Goal: Task Accomplishment & Management: Use online tool/utility

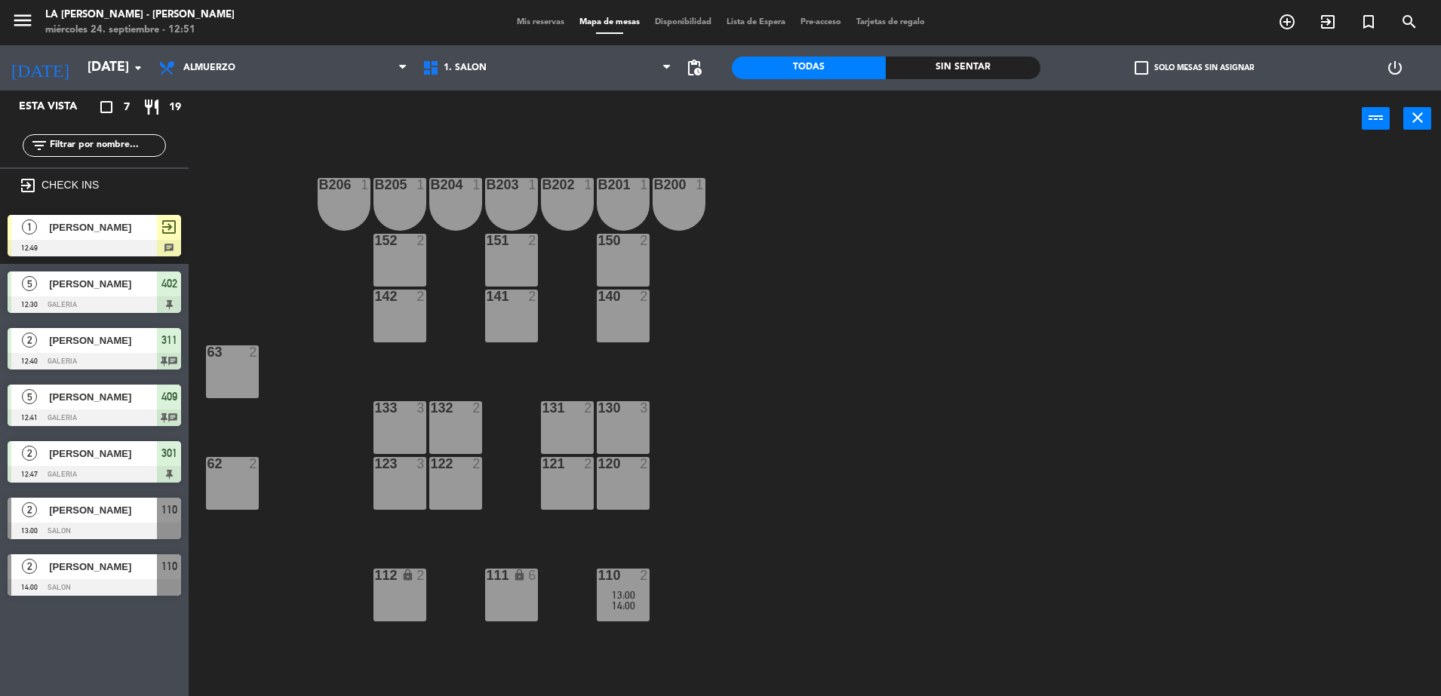
click at [69, 236] on div "[PERSON_NAME]" at bounding box center [102, 227] width 109 height 25
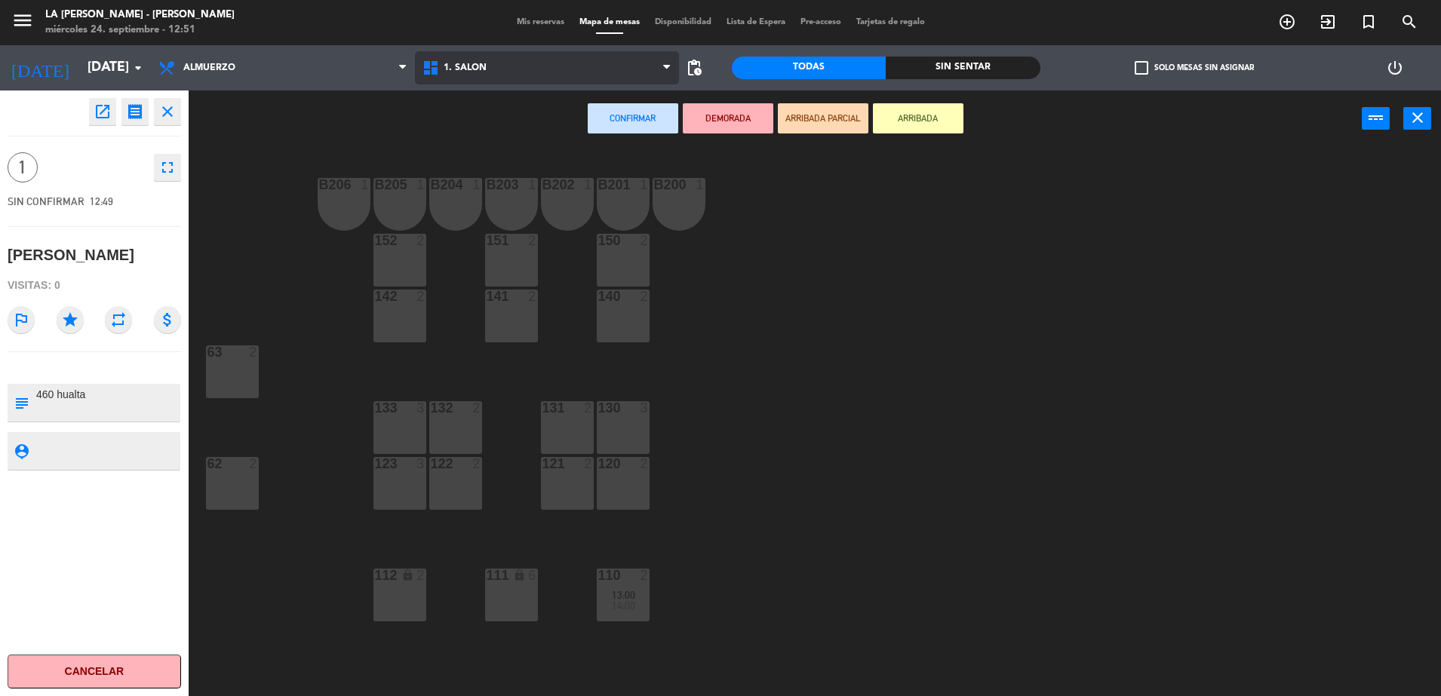
click at [500, 77] on span "1. SALON" at bounding box center [547, 67] width 264 height 33
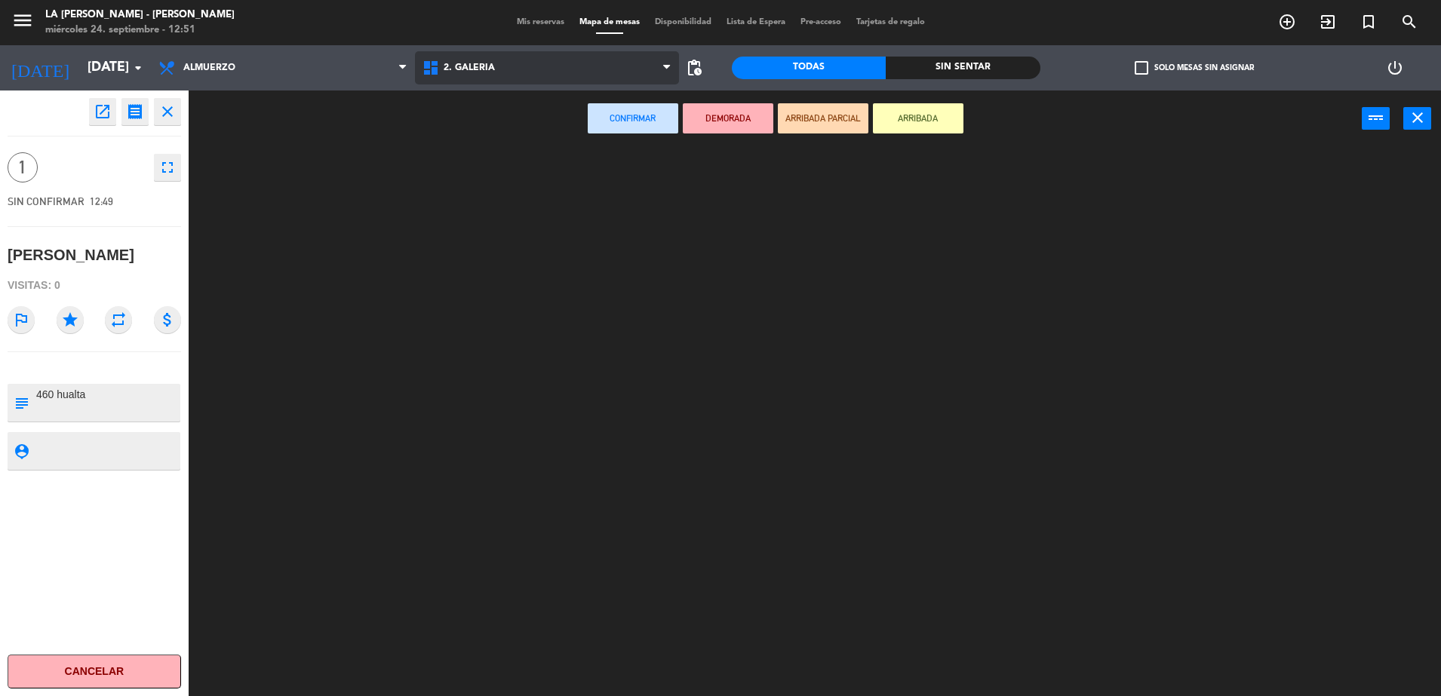
click at [533, 140] on ng-component "menu LA [PERSON_NAME] - [PERSON_NAME] [DATE] 24. septiembre - 12:51 Mis reserva…" at bounding box center [720, 350] width 1441 height 700
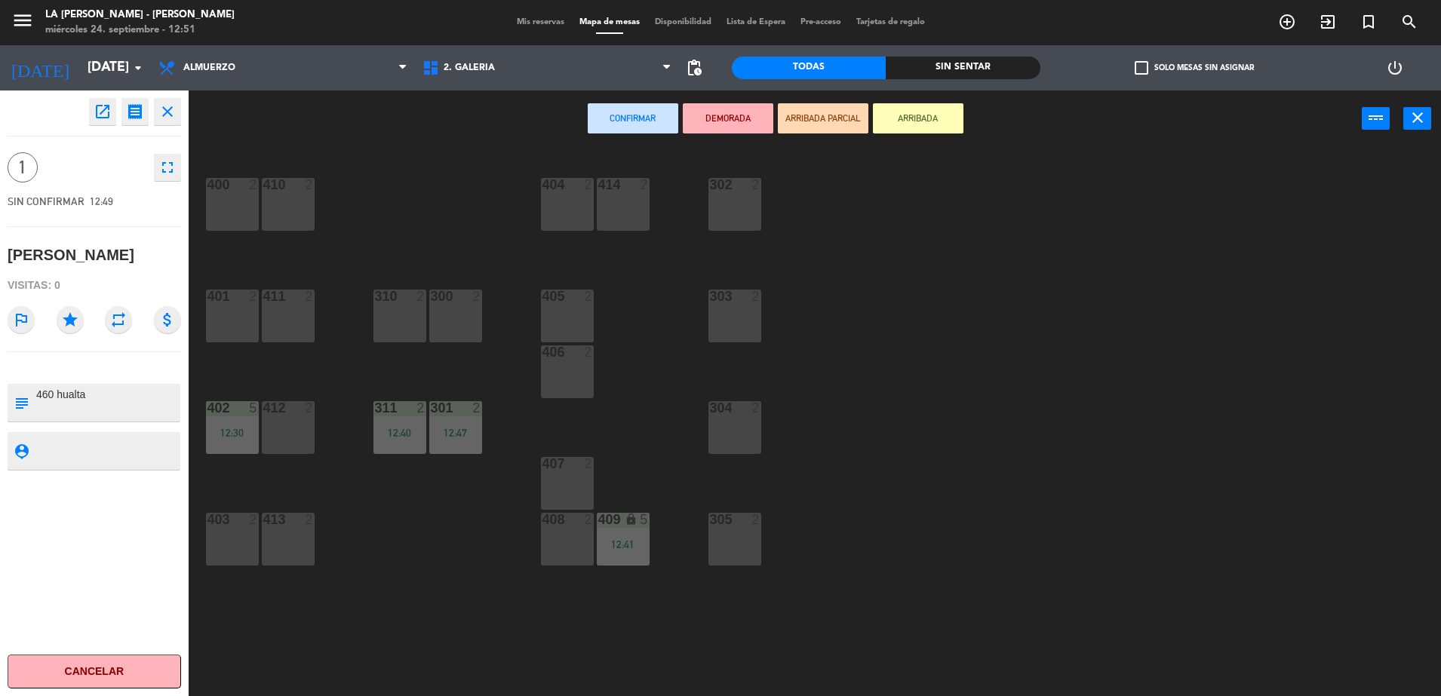
click at [747, 431] on div "304 2" at bounding box center [734, 427] width 53 height 53
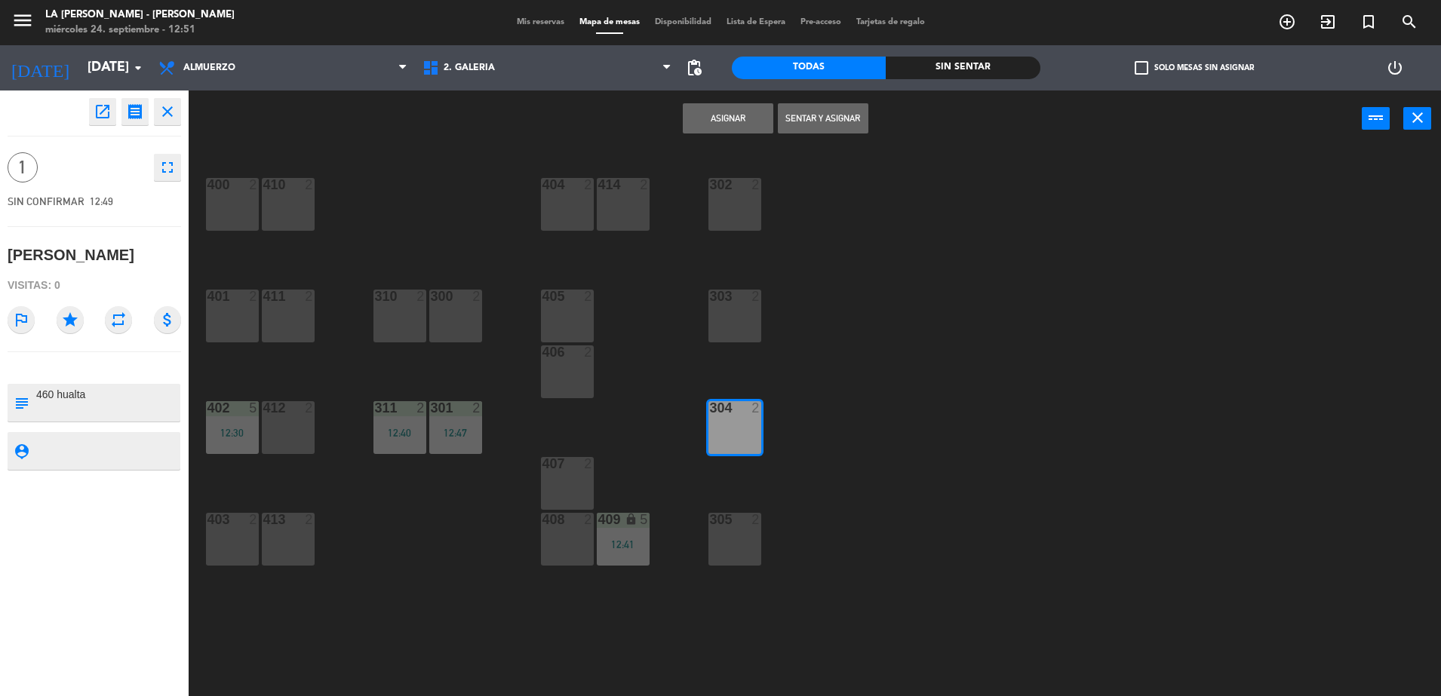
click at [811, 109] on button "Sentar y Asignar" at bounding box center [823, 118] width 91 height 30
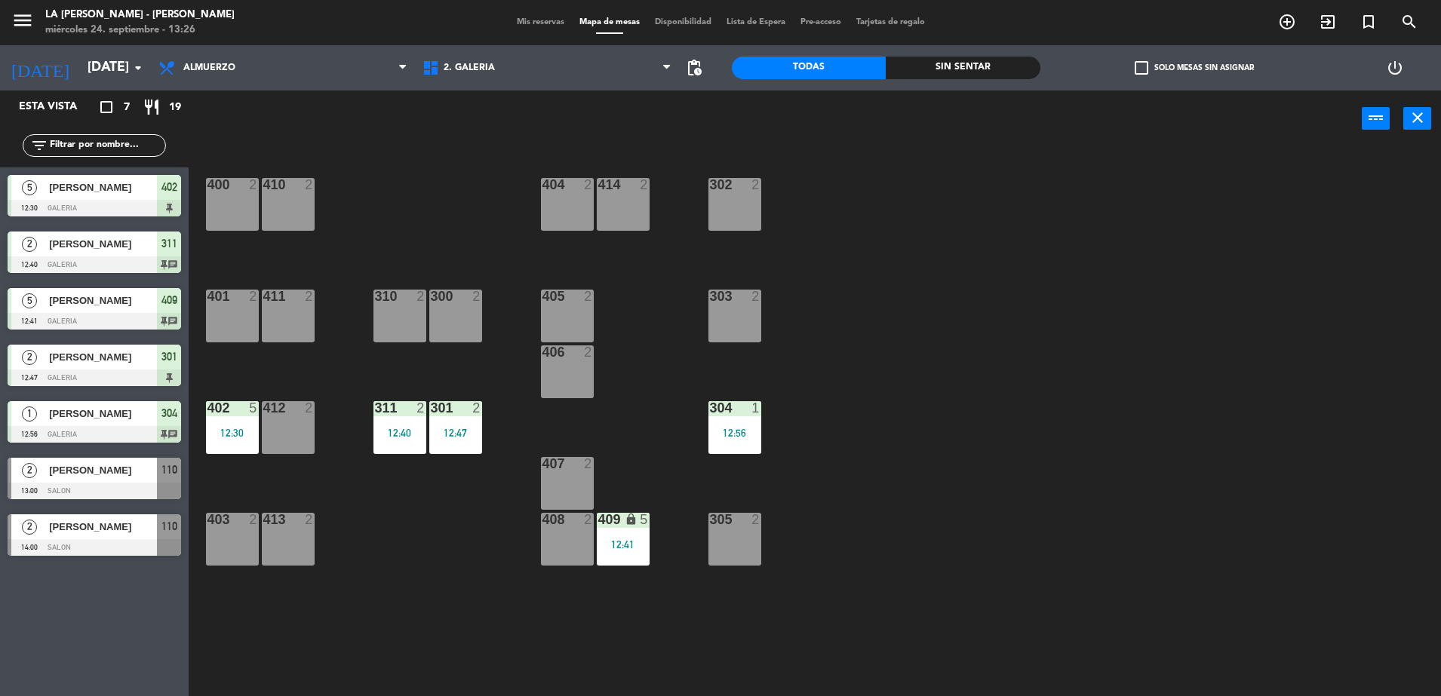
click at [146, 462] on span "[PERSON_NAME]" at bounding box center [103, 470] width 108 height 16
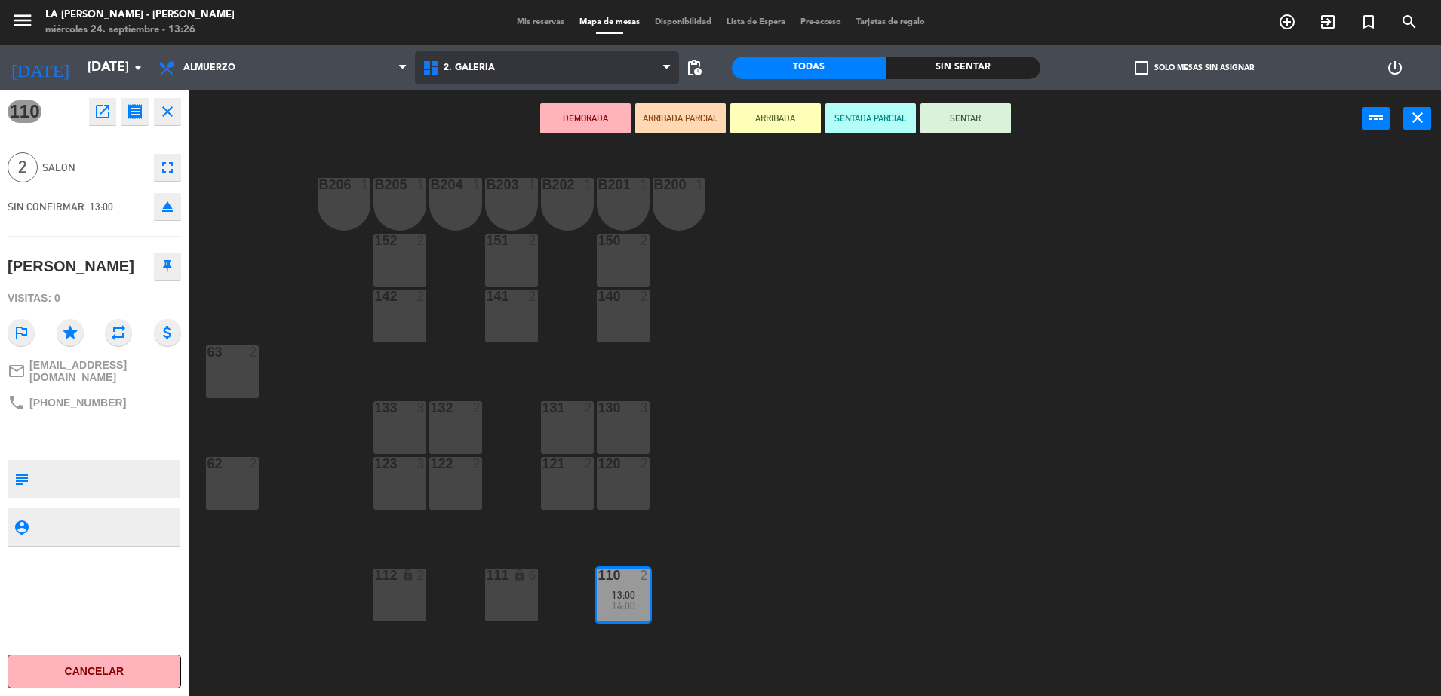
click at [509, 59] on span "2. GALERIA" at bounding box center [547, 67] width 264 height 33
click at [500, 124] on ng-component "menu LA [PERSON_NAME] - [PERSON_NAME] [DATE] 24. septiembre - 13:26 Mis reserva…" at bounding box center [720, 350] width 1441 height 700
click at [613, 70] on span "2. GALERIA" at bounding box center [547, 67] width 264 height 33
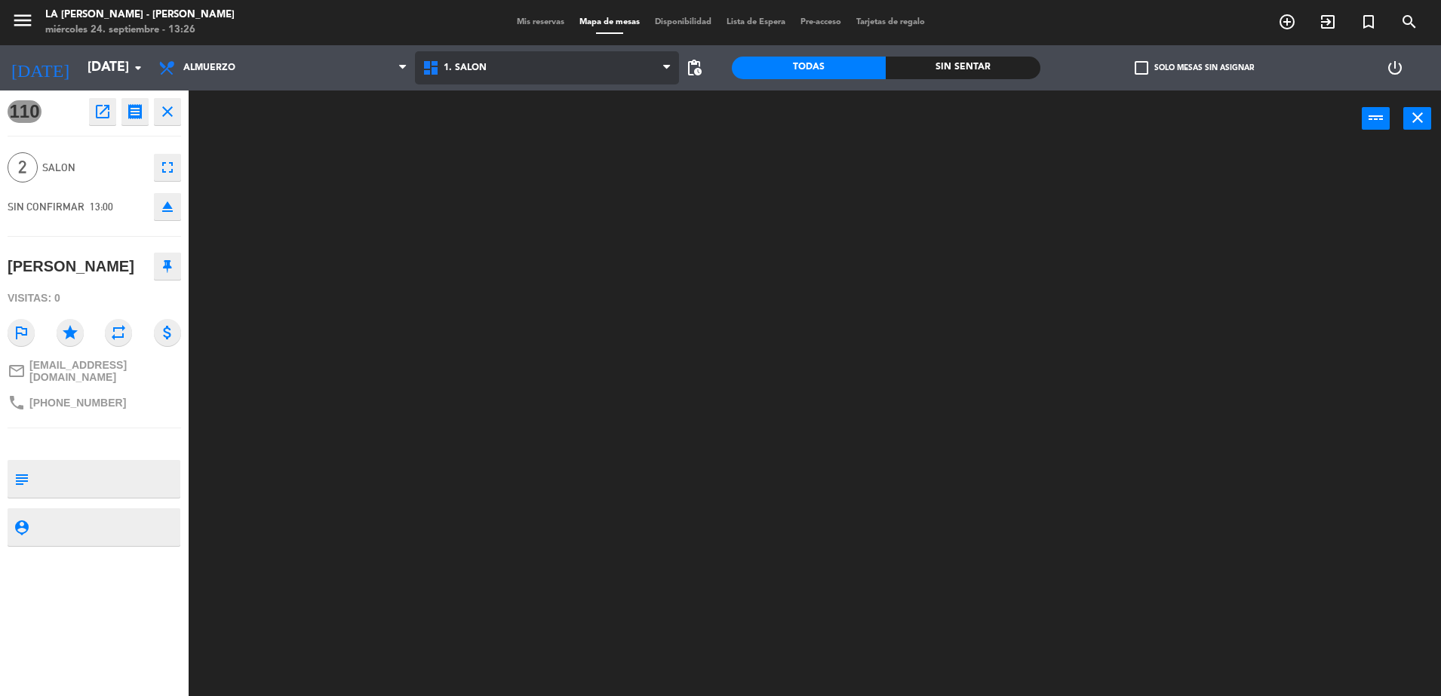
click at [502, 87] on div "1. SALON 2. GALERIA 3. [GEOGRAPHIC_DATA]. SALON 1. SALON 2. GALERIA 3. JARDIN" at bounding box center [547, 67] width 264 height 45
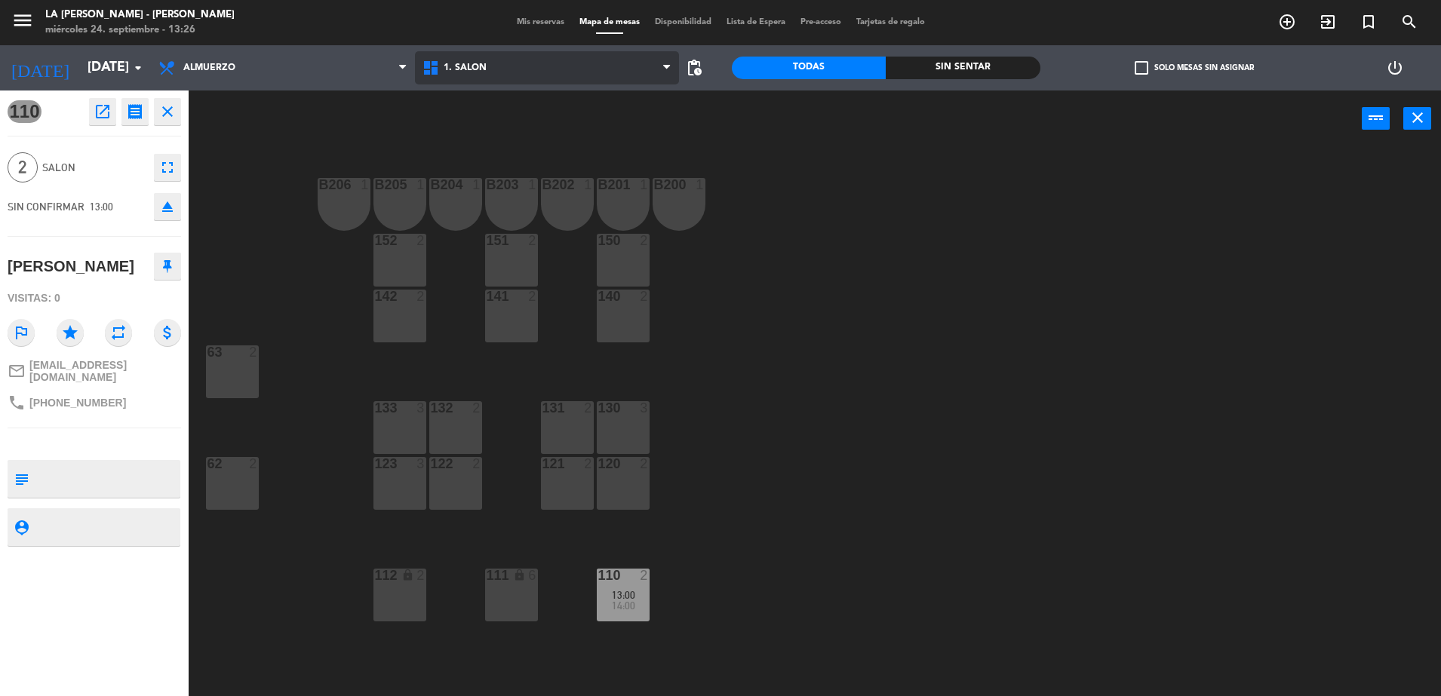
click at [448, 63] on span "1. SALON" at bounding box center [464, 68] width 43 height 11
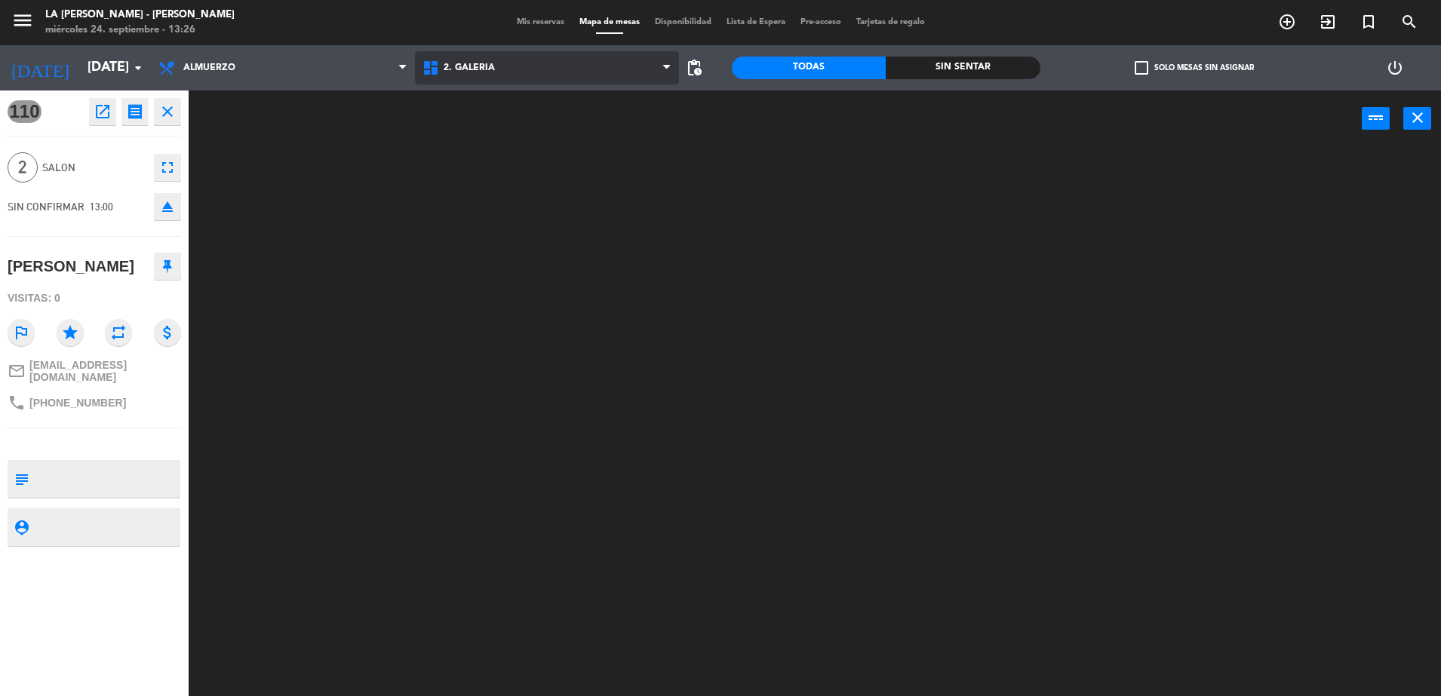
click at [483, 131] on ng-component "menu LA [PERSON_NAME] - [PERSON_NAME] [DATE] 24. septiembre - 13:26 Mis reserva…" at bounding box center [720, 350] width 1441 height 700
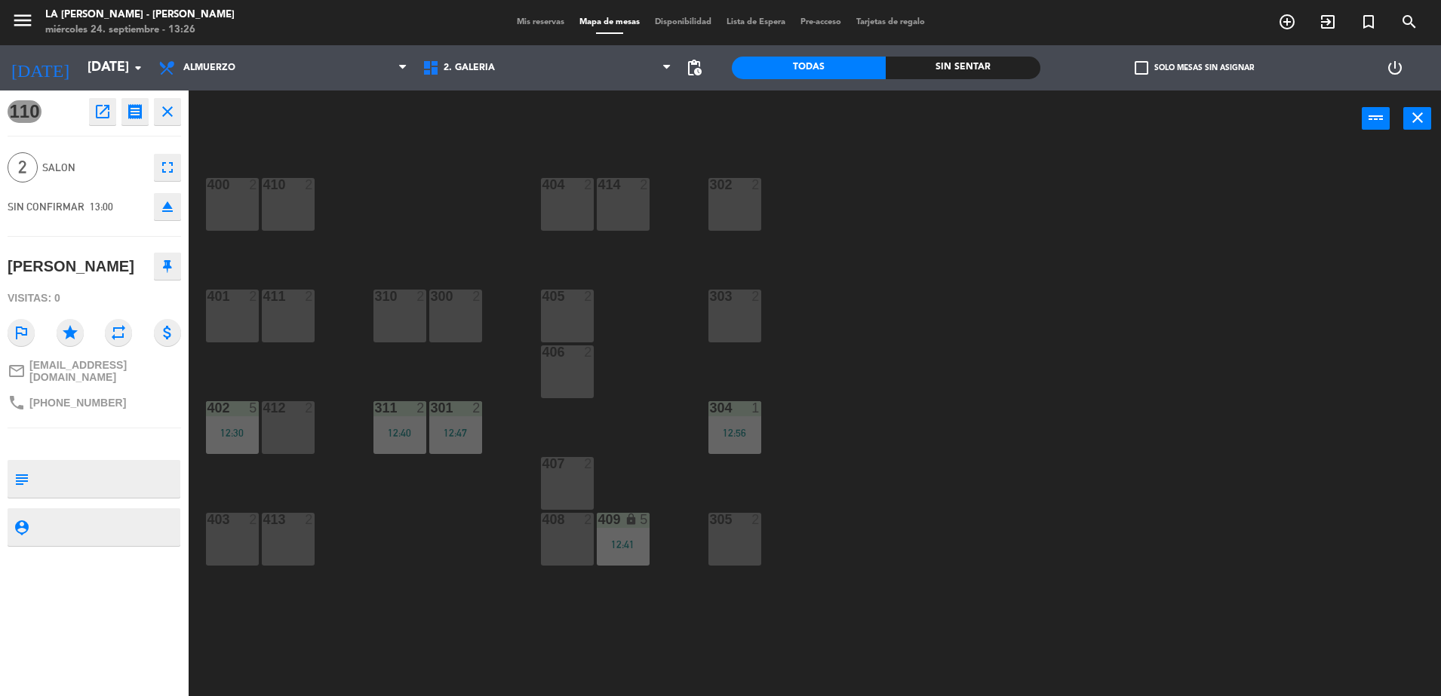
click at [747, 312] on div "303 2" at bounding box center [734, 316] width 53 height 53
click at [784, 120] on button "Mover" at bounding box center [775, 118] width 91 height 30
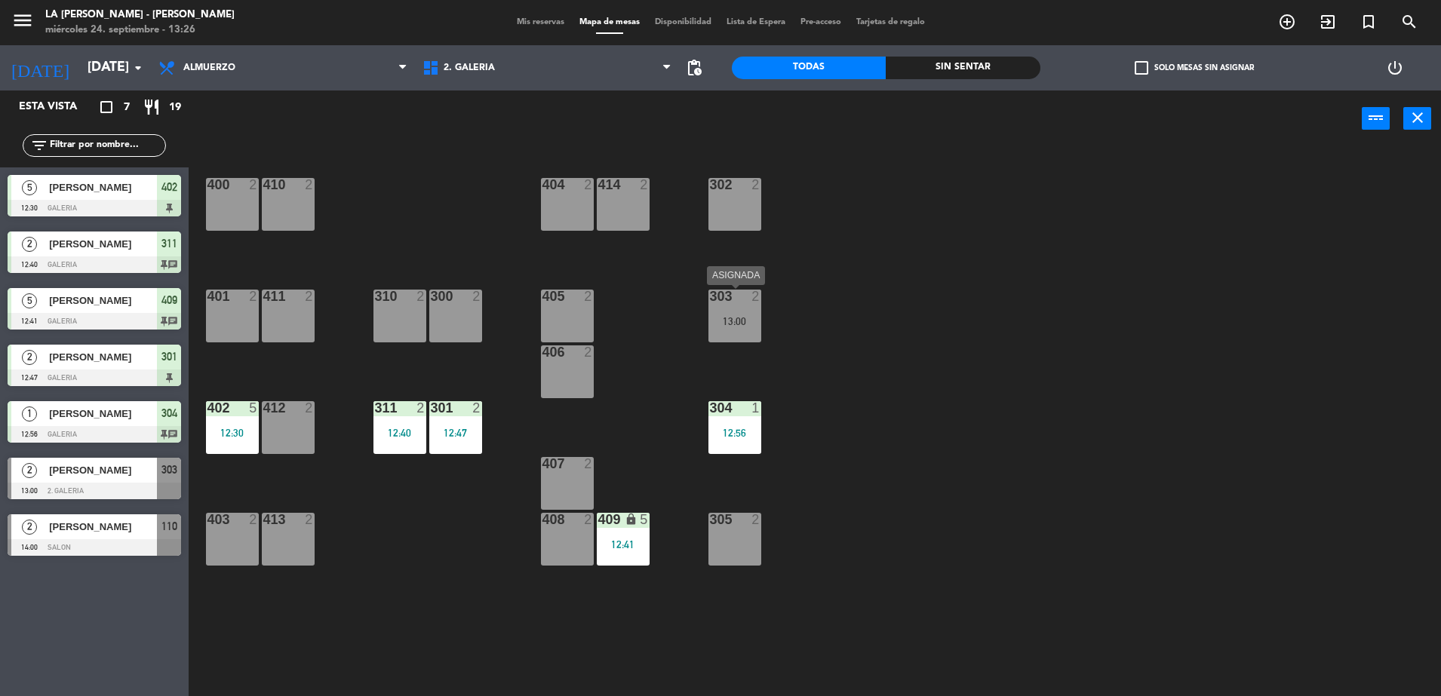
click at [751, 294] on div "2" at bounding box center [755, 297] width 9 height 14
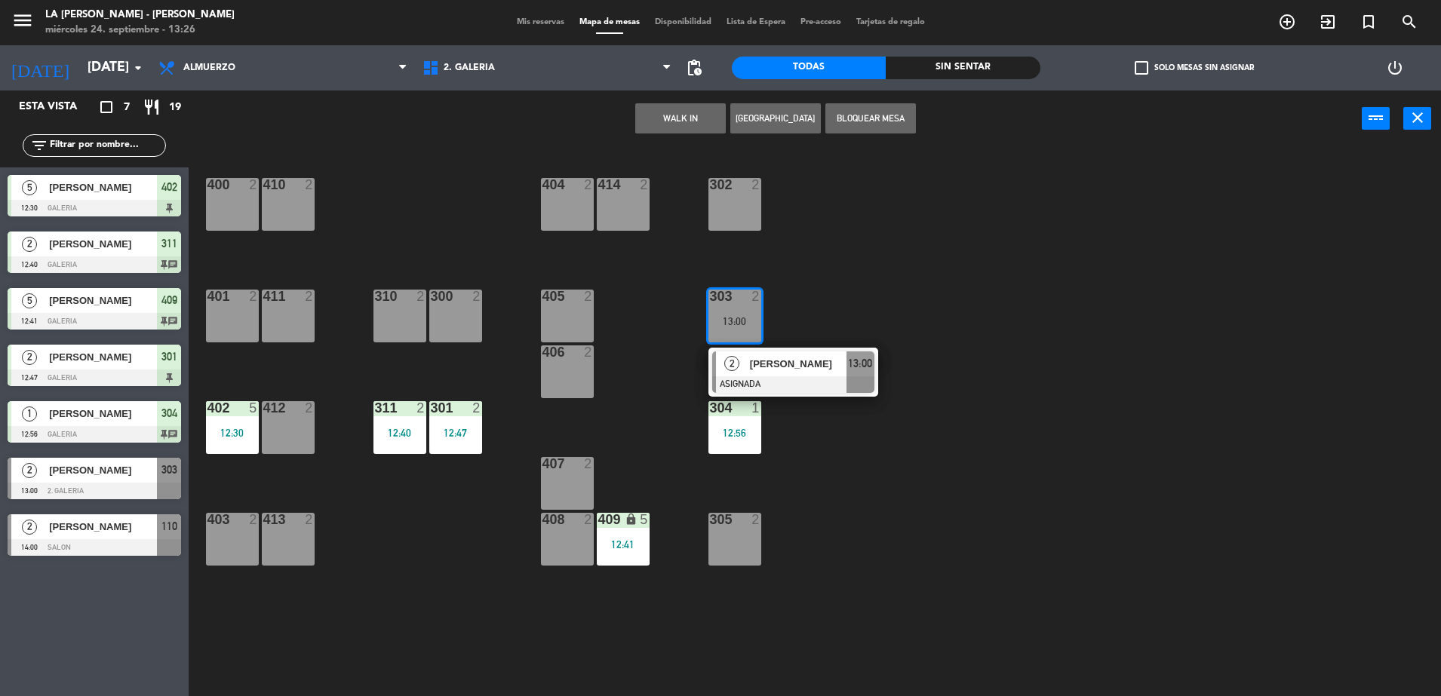
click at [795, 373] on div "[PERSON_NAME]" at bounding box center [797, 363] width 98 height 25
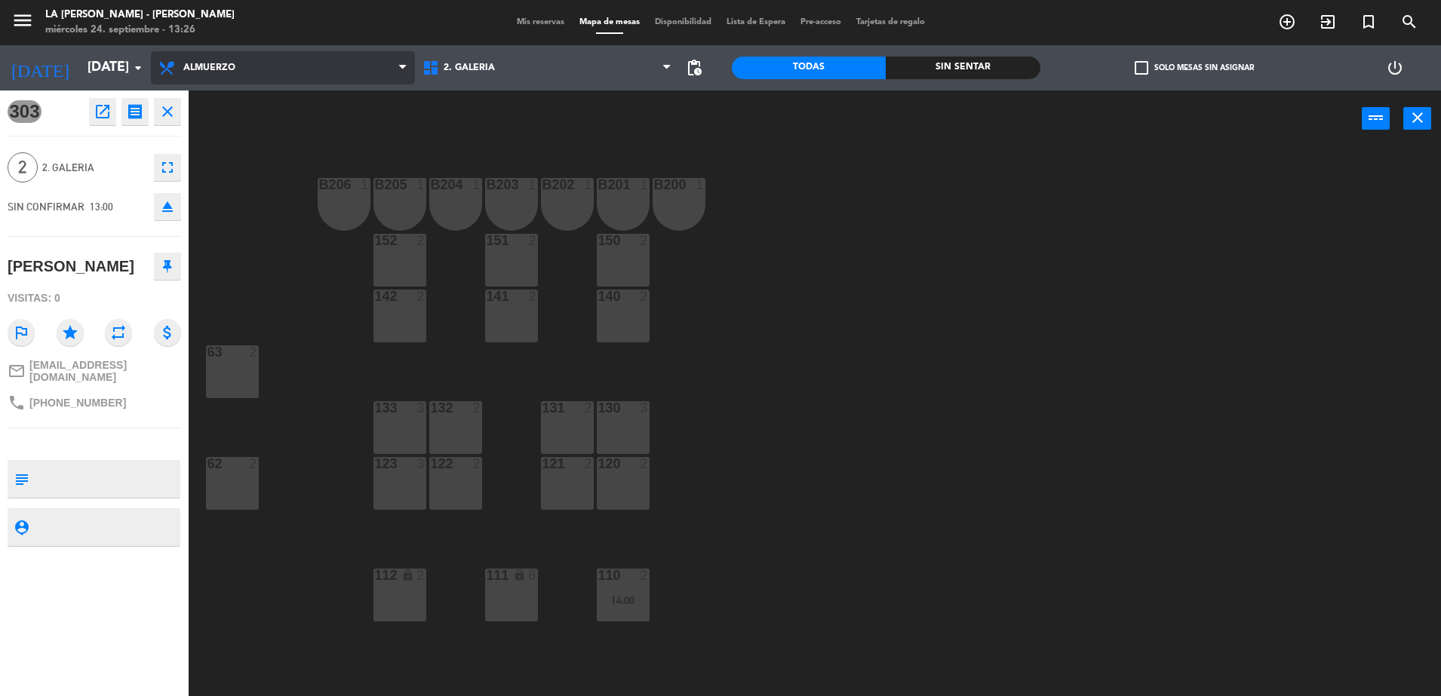
click at [279, 66] on span "Almuerzo" at bounding box center [283, 67] width 264 height 33
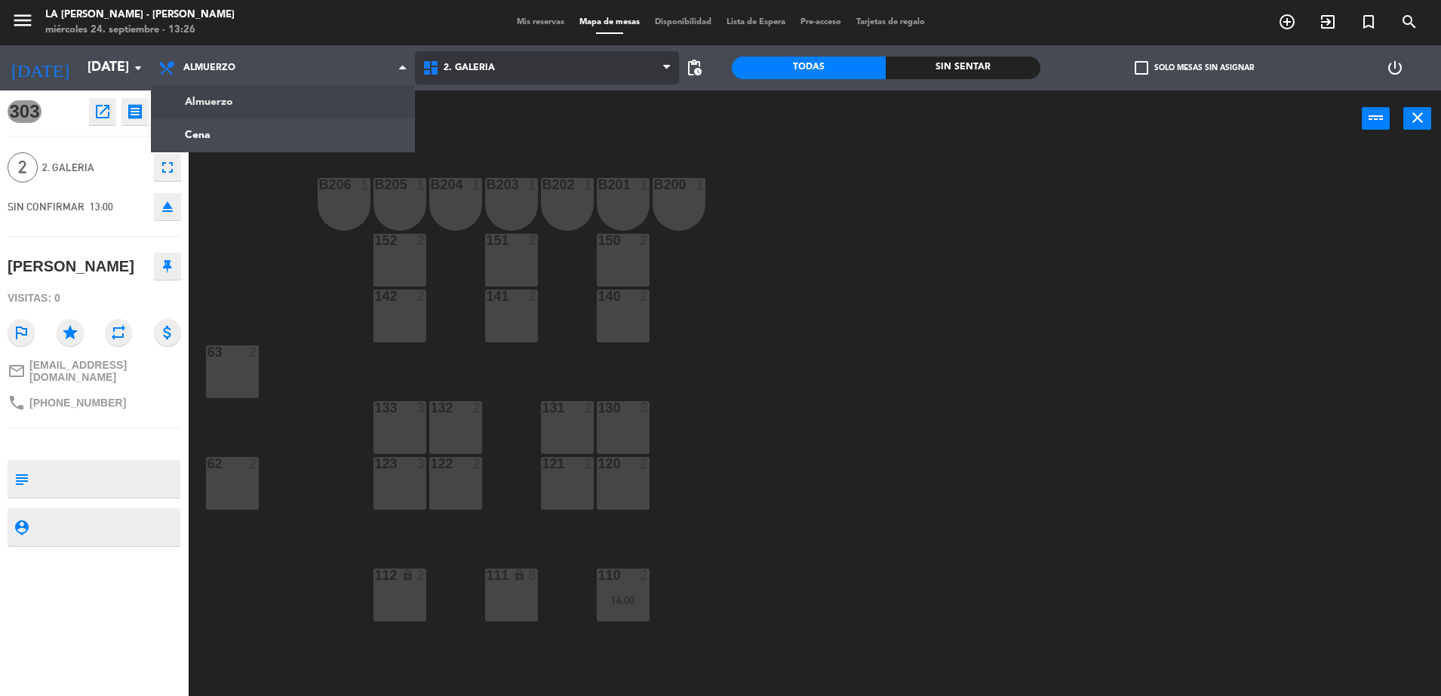
click at [468, 57] on span "2. GALERIA" at bounding box center [547, 67] width 264 height 33
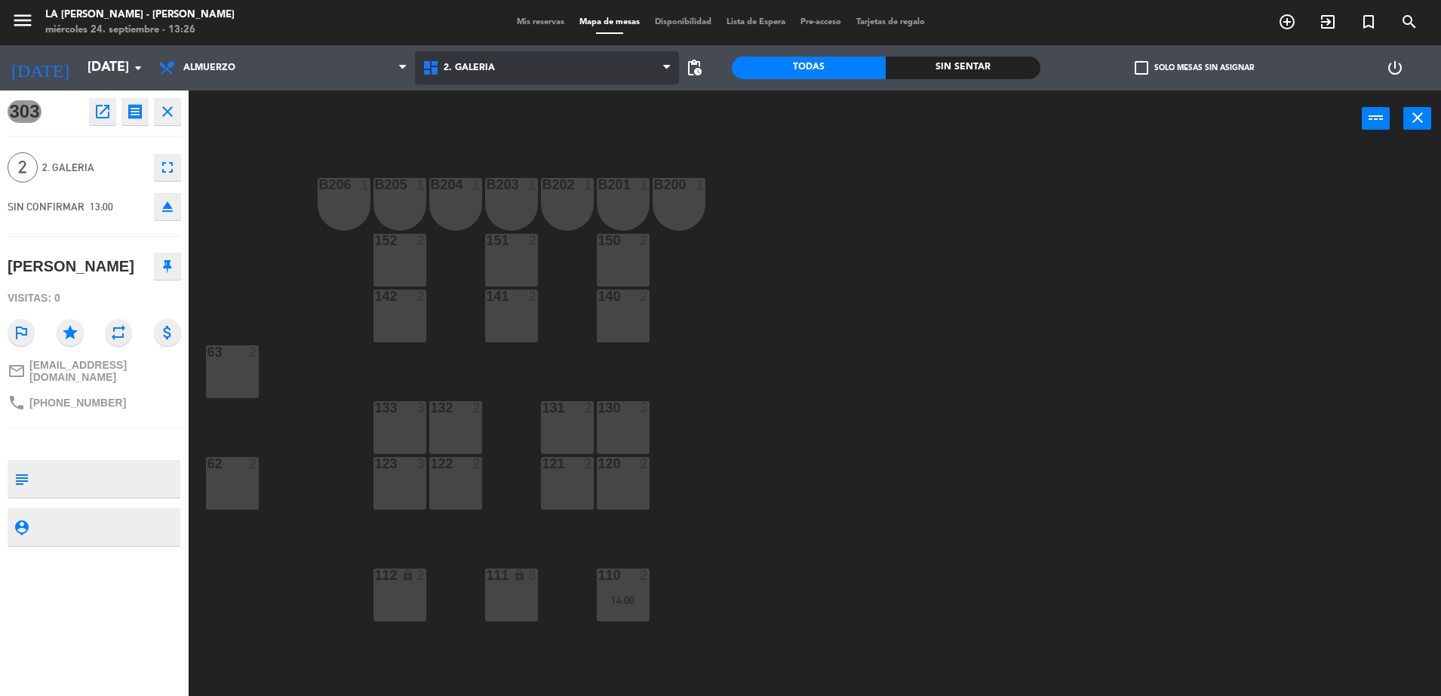
click at [476, 130] on ng-component "menu LA [PERSON_NAME] - [PERSON_NAME] [DATE] 24. septiembre - 13:26 Mis reserva…" at bounding box center [720, 350] width 1441 height 700
click at [1325, 29] on icon "exit_to_app" at bounding box center [1327, 22] width 18 height 18
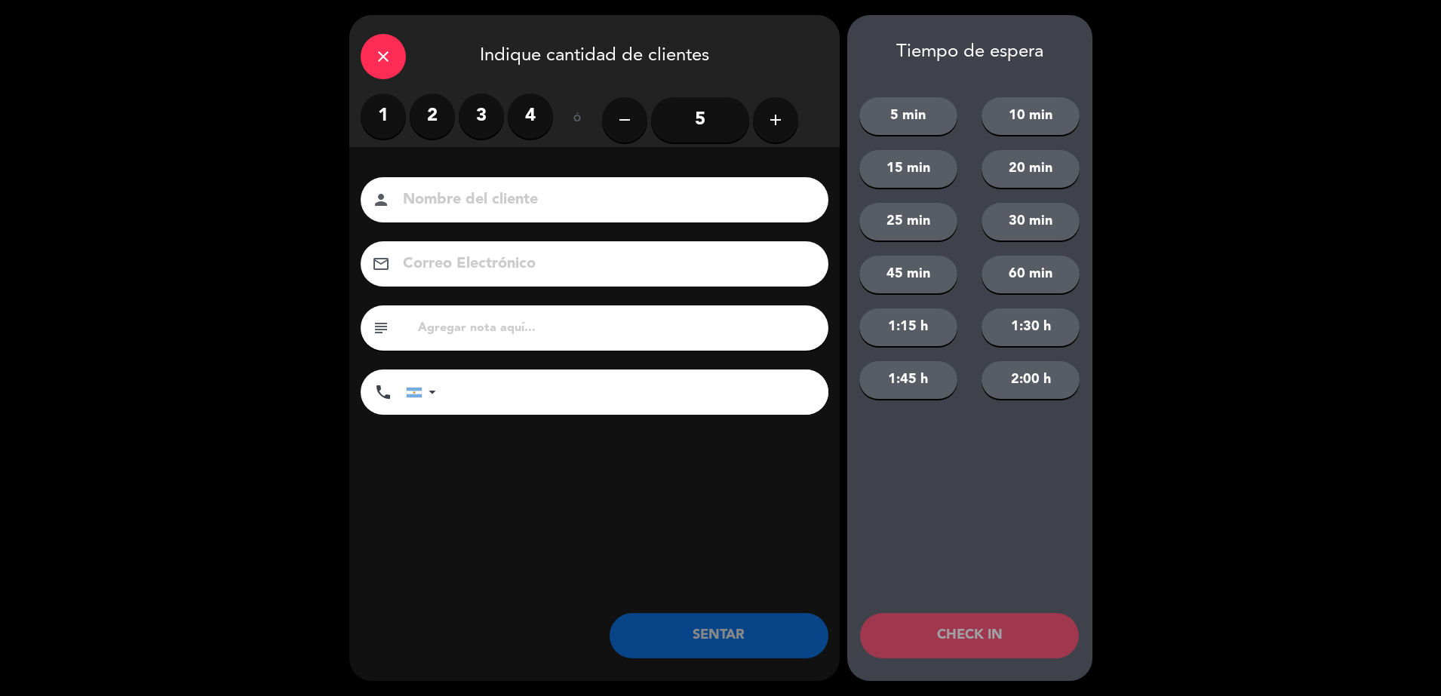
click at [391, 115] on label "1" at bounding box center [383, 116] width 45 height 45
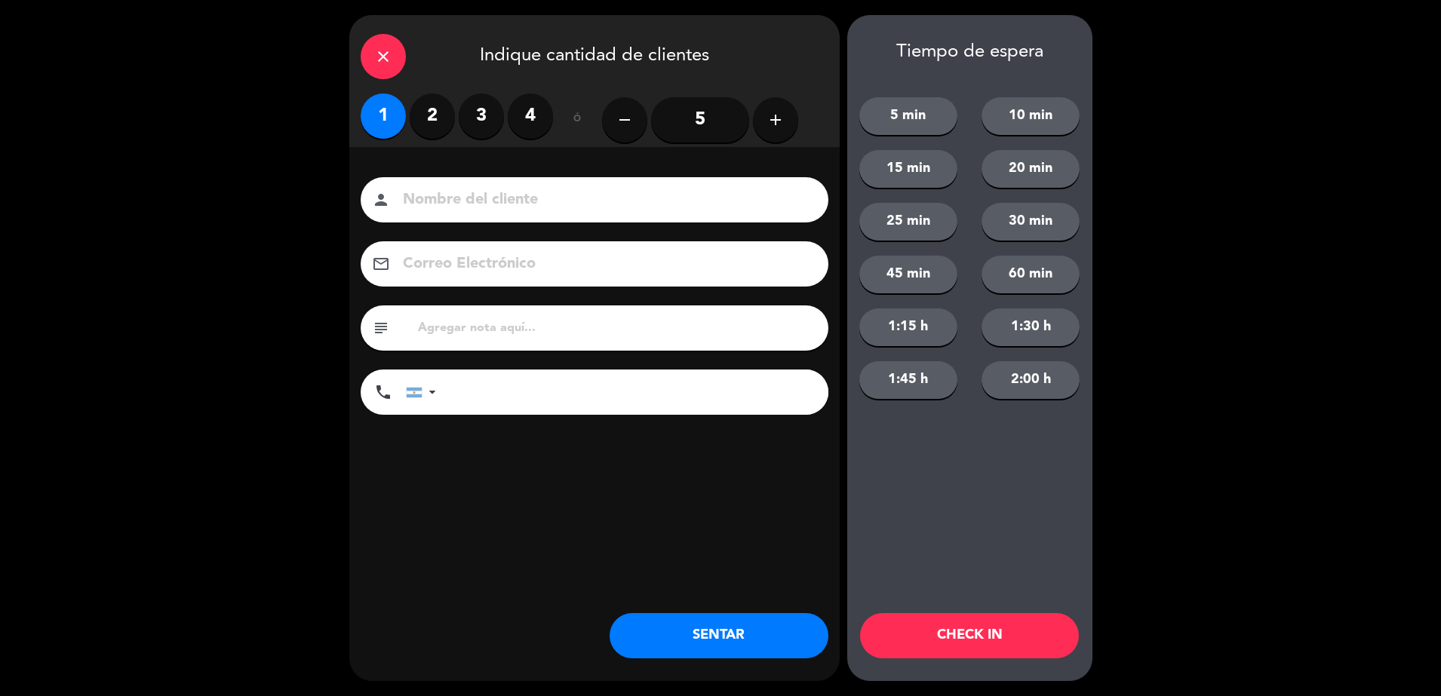
click at [432, 189] on input at bounding box center [604, 200] width 407 height 26
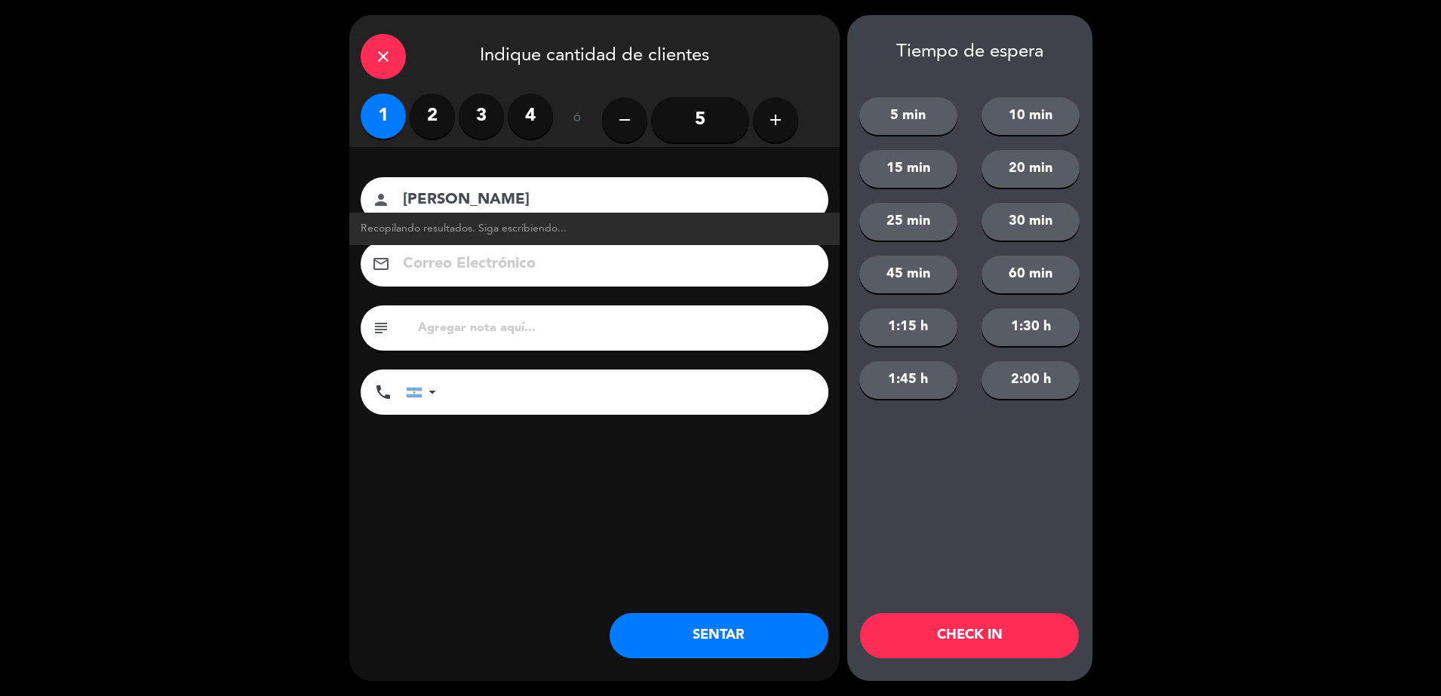
type input "[PERSON_NAME]"
click at [499, 385] on input "tel" at bounding box center [639, 392] width 377 height 45
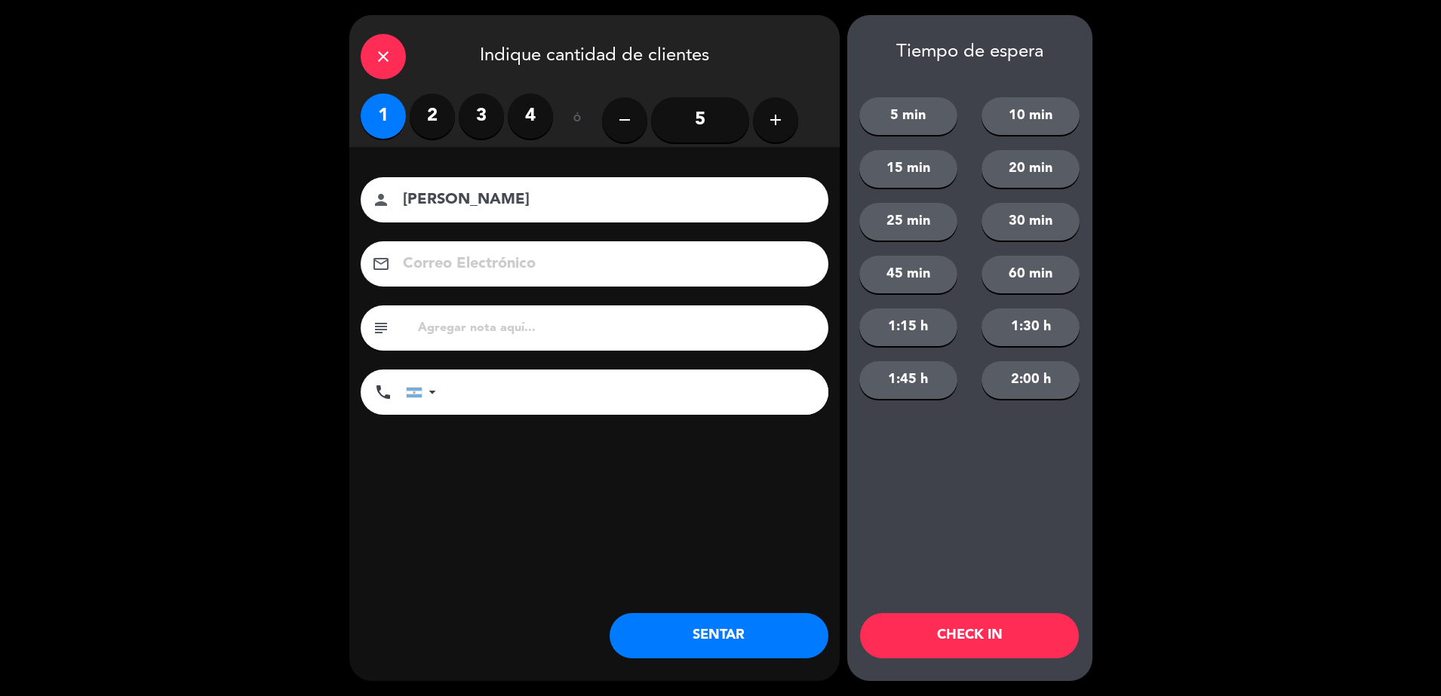
type input "2"
type input "3513830036"
click at [689, 626] on button "SENTAR" at bounding box center [718, 635] width 219 height 45
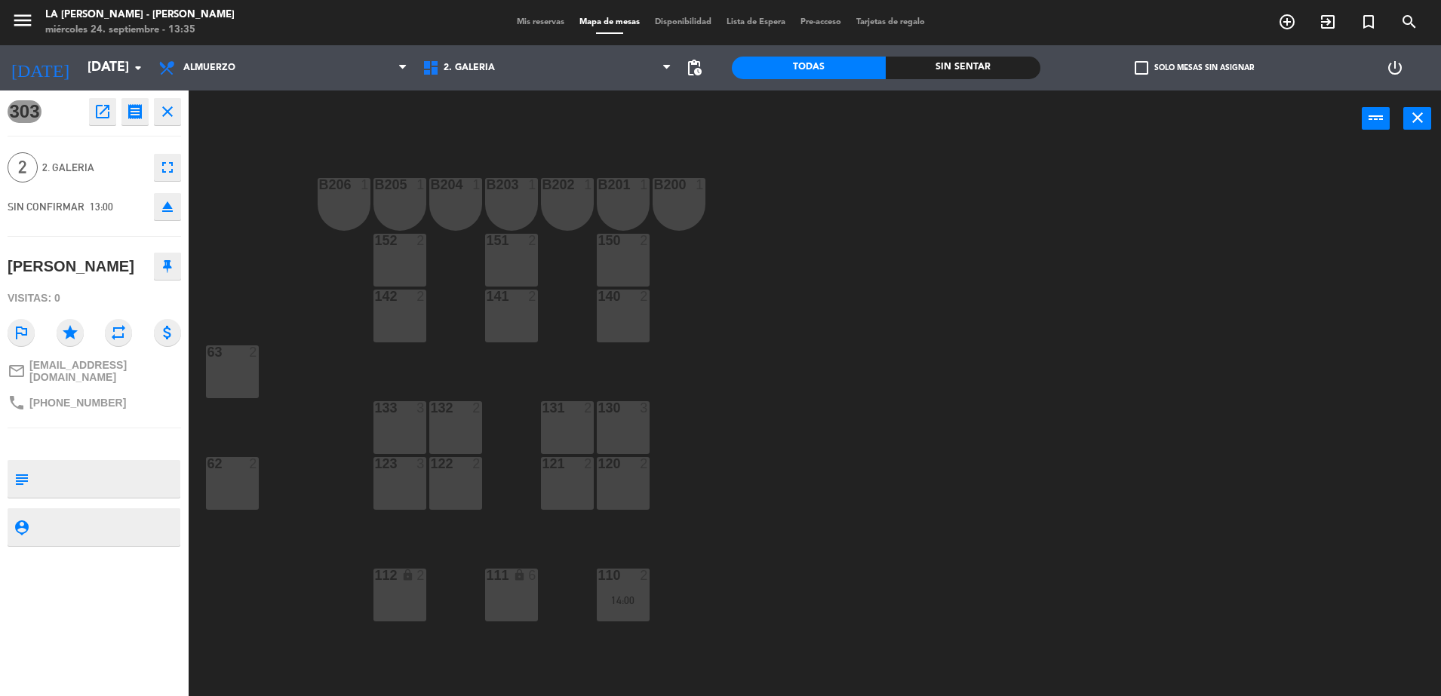
click at [526, 22] on span "Mis reservas" at bounding box center [540, 22] width 63 height 8
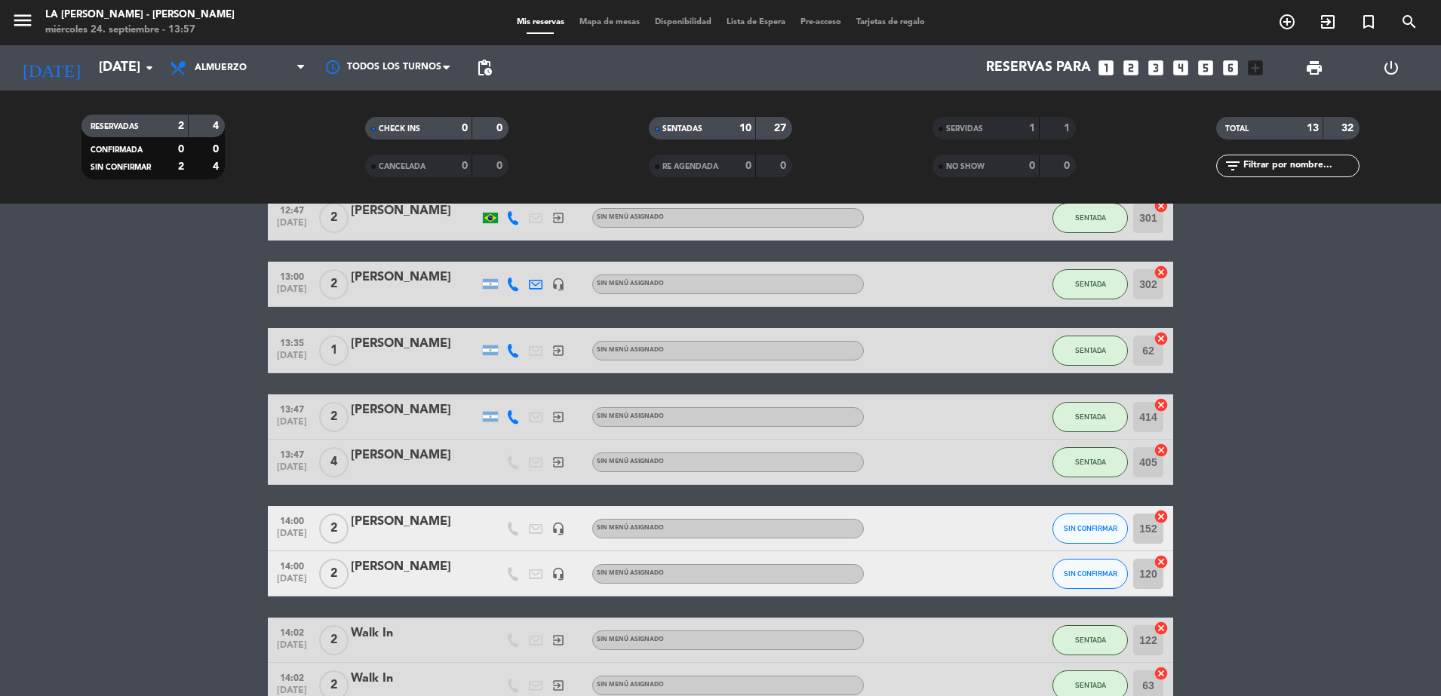
scroll to position [96, 0]
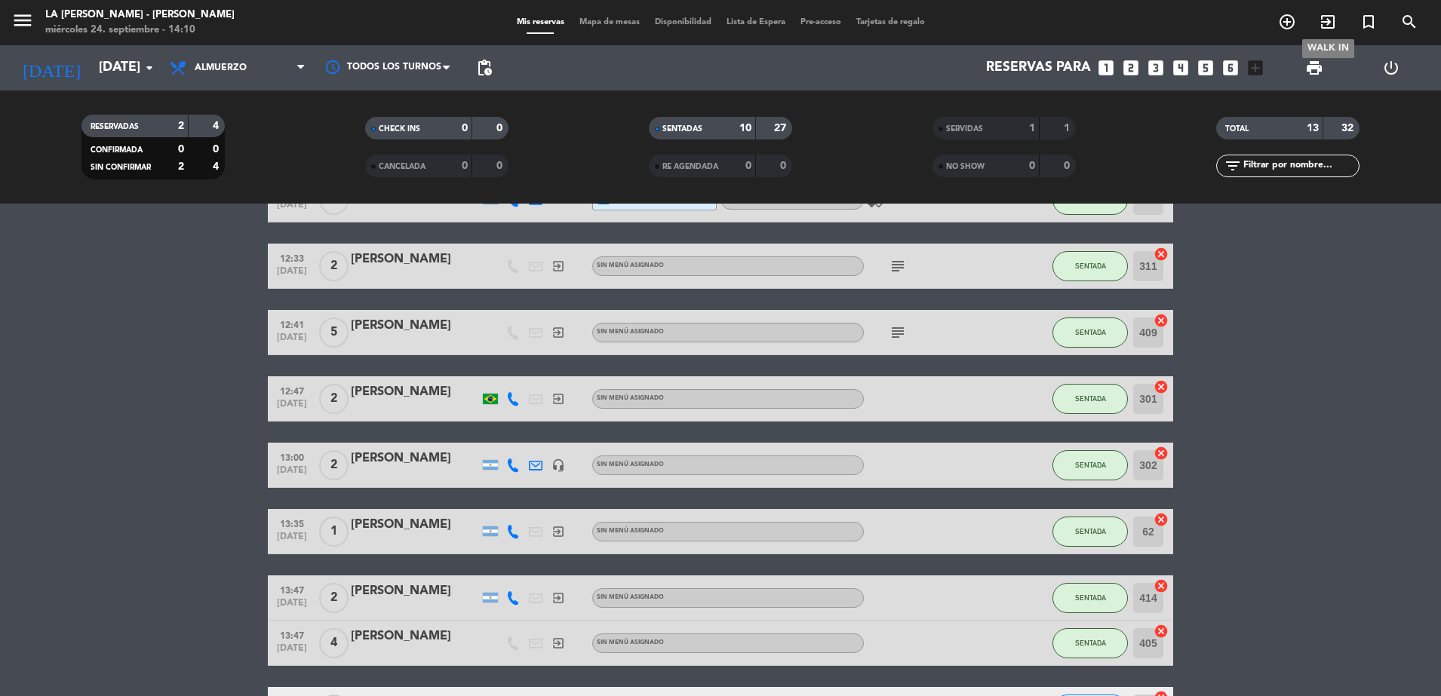
click at [1322, 17] on icon "exit_to_app" at bounding box center [1327, 22] width 18 height 18
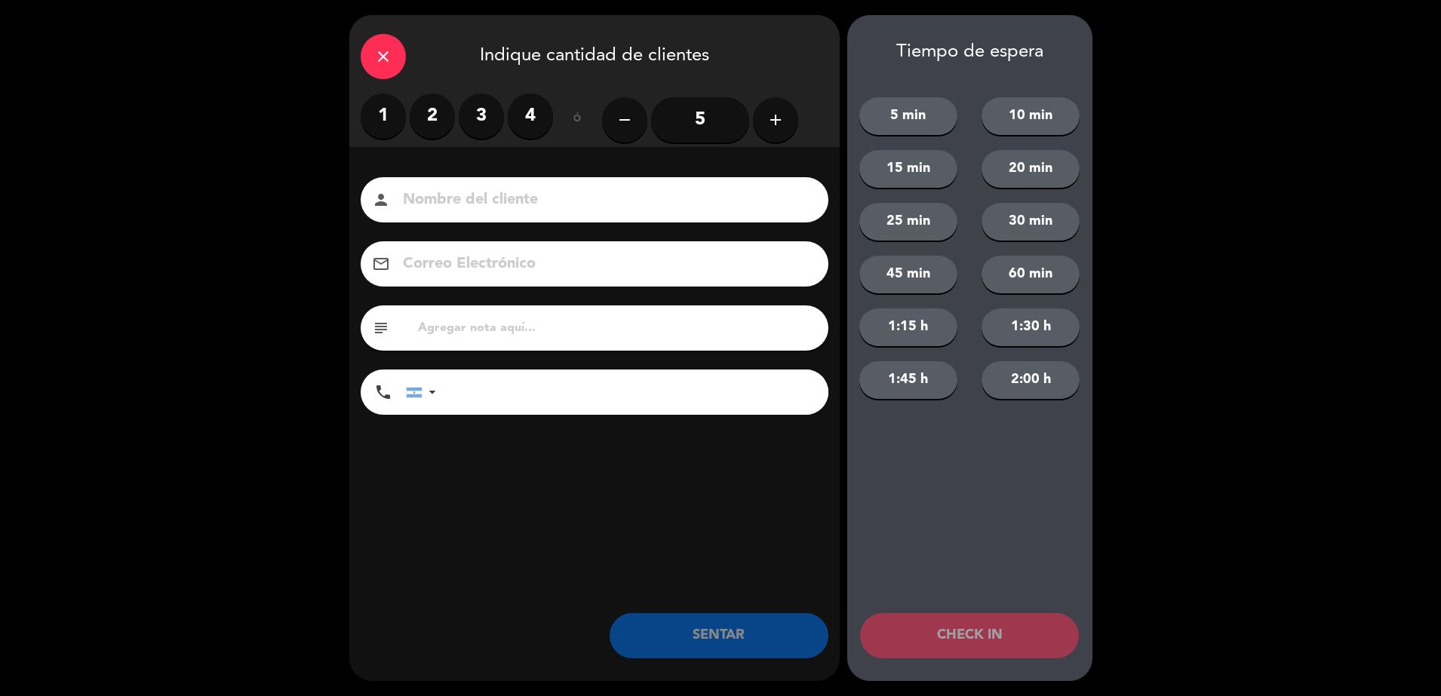
click at [434, 115] on label "2" at bounding box center [432, 116] width 45 height 45
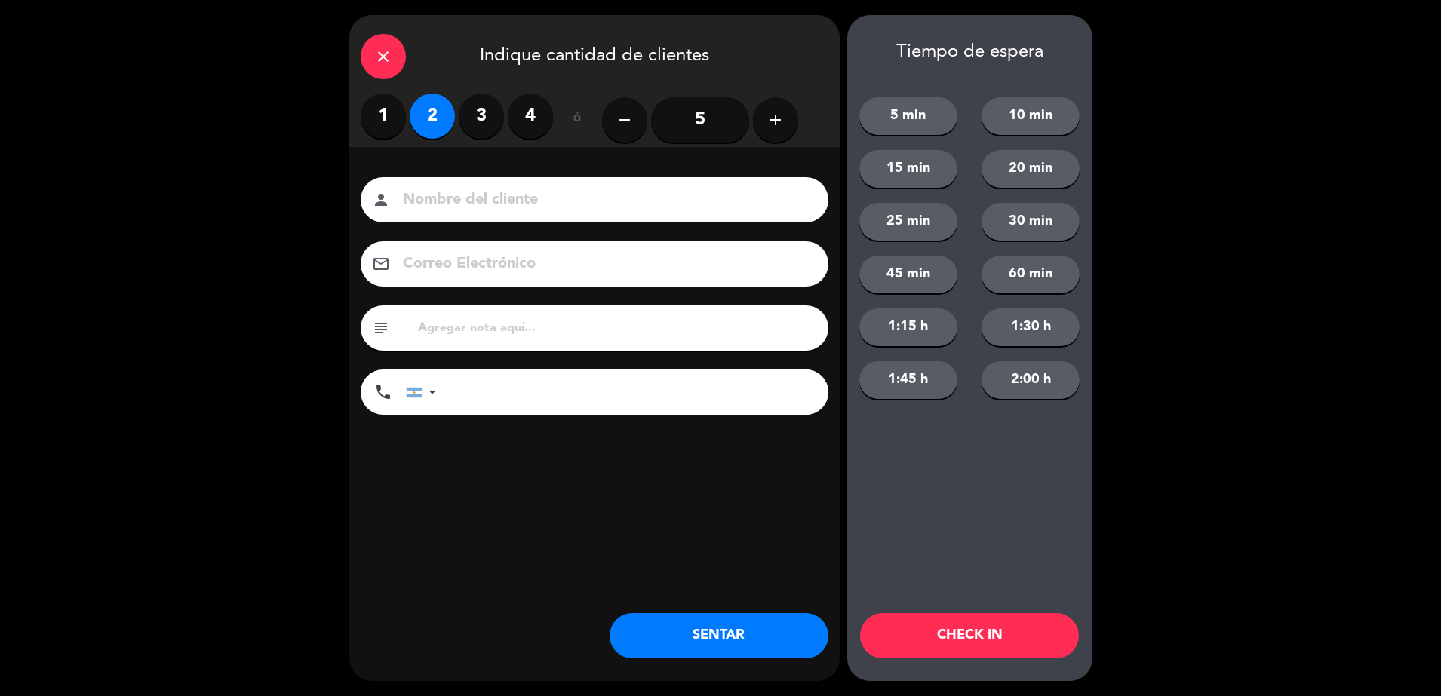
click at [492, 203] on input at bounding box center [604, 200] width 407 height 26
click at [499, 207] on input at bounding box center [604, 200] width 407 height 26
click at [416, 207] on input "DEUGENIA" at bounding box center [604, 200] width 407 height 26
drag, startPoint x: 480, startPoint y: 368, endPoint x: 480, endPoint y: 376, distance: 8.3
click at [480, 374] on div "Nombre del cliente person [PERSON_NAME] Correo Electrónico email subject phone …" at bounding box center [594, 298] width 490 height 242
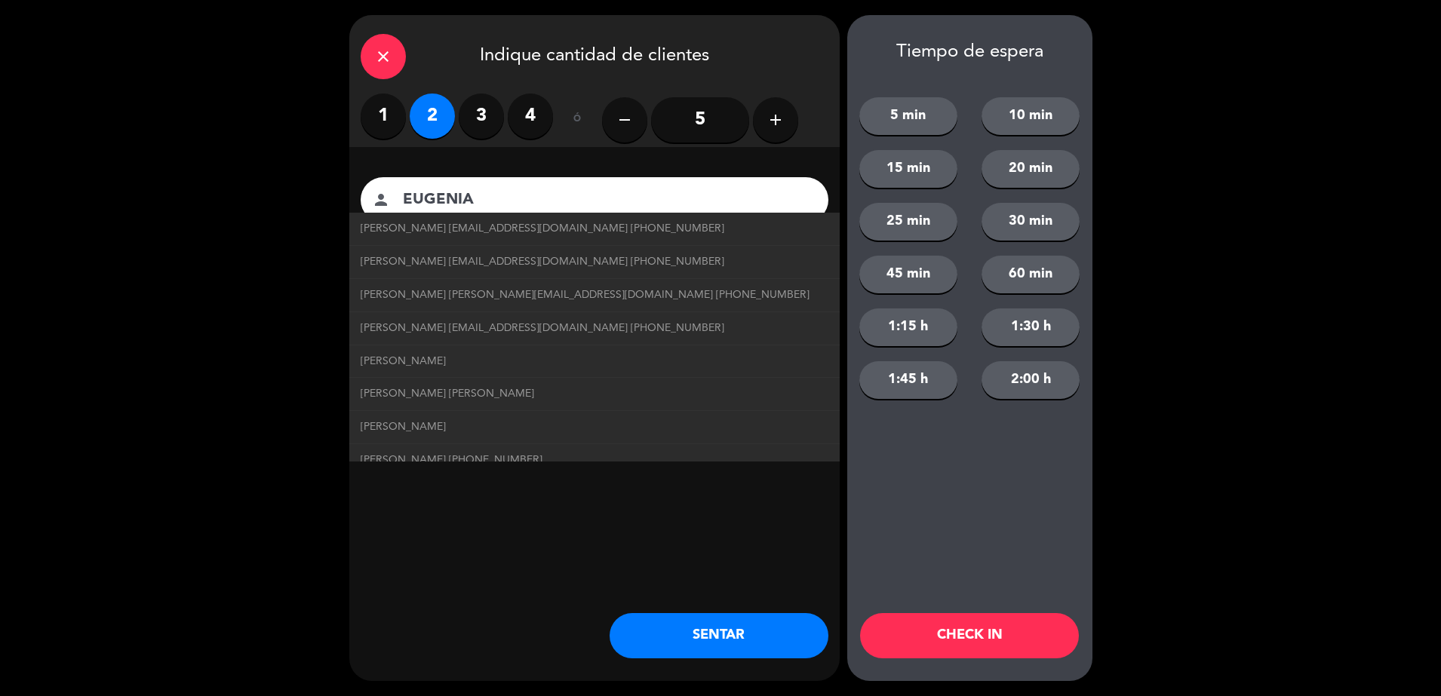
click at [480, 386] on span "[PERSON_NAME] [PERSON_NAME]" at bounding box center [447, 393] width 173 height 17
type input "[PERSON_NAME] [PERSON_NAME]"
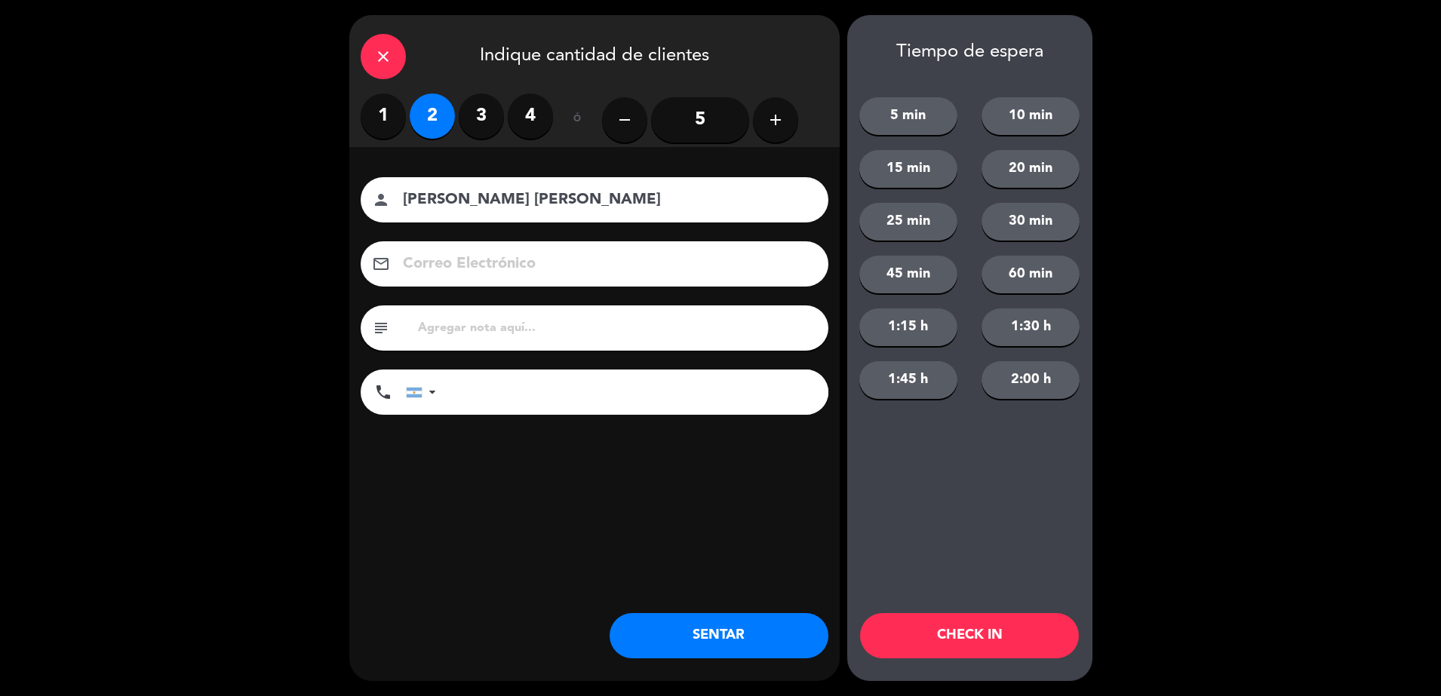
click at [508, 393] on input "tel" at bounding box center [639, 392] width 377 height 45
type input "2616603756"
click at [690, 197] on input "[PERSON_NAME] [PERSON_NAME]" at bounding box center [604, 200] width 407 height 26
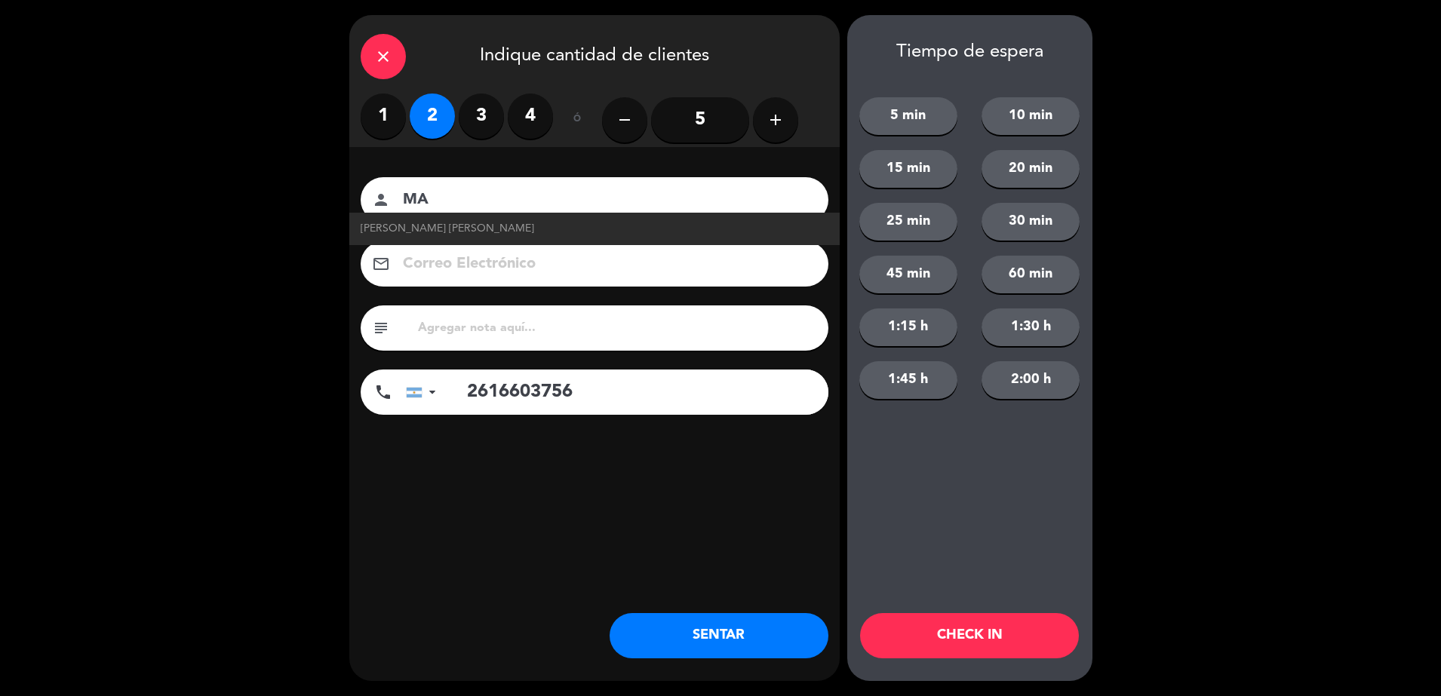
type input "M"
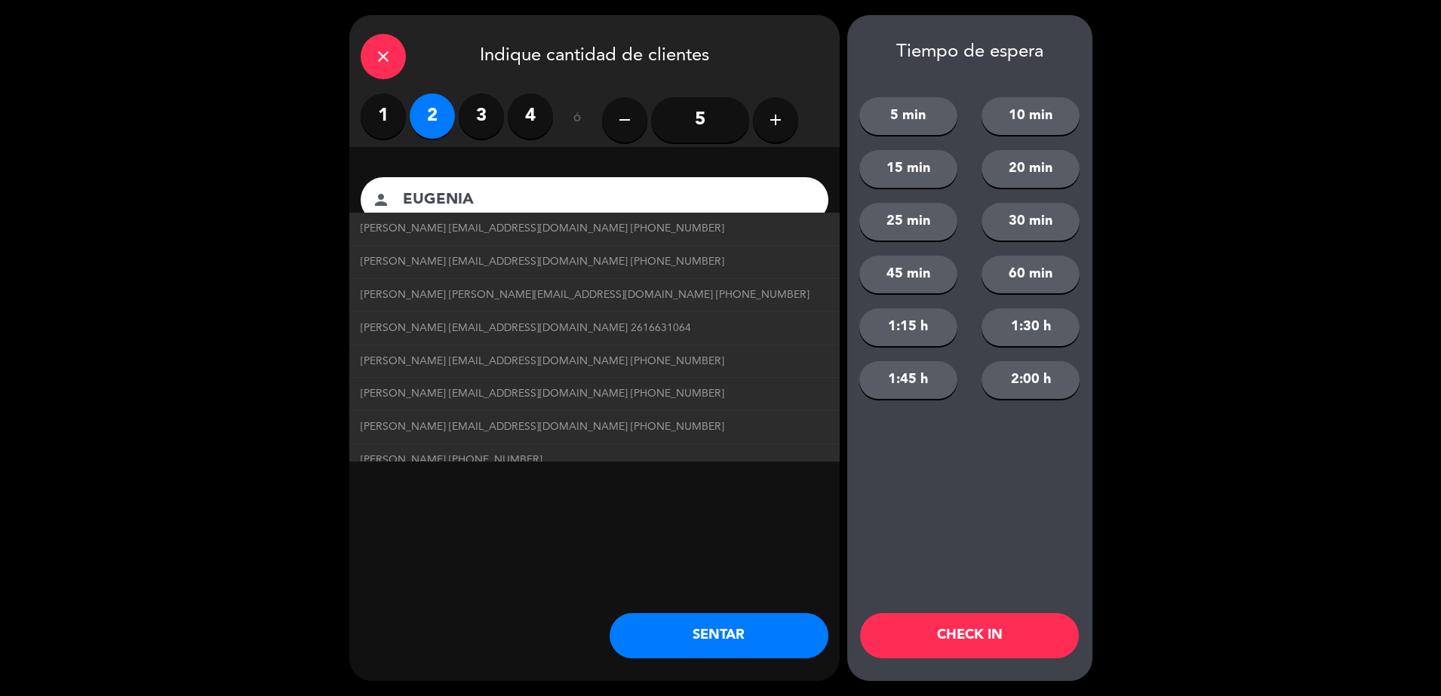
type input "EUGENIA"
click at [257, 218] on div "close Indique cantidad de clientes 1 2 3 4 ó remove 5 add Nombre del cliente pe…" at bounding box center [720, 348] width 1441 height 696
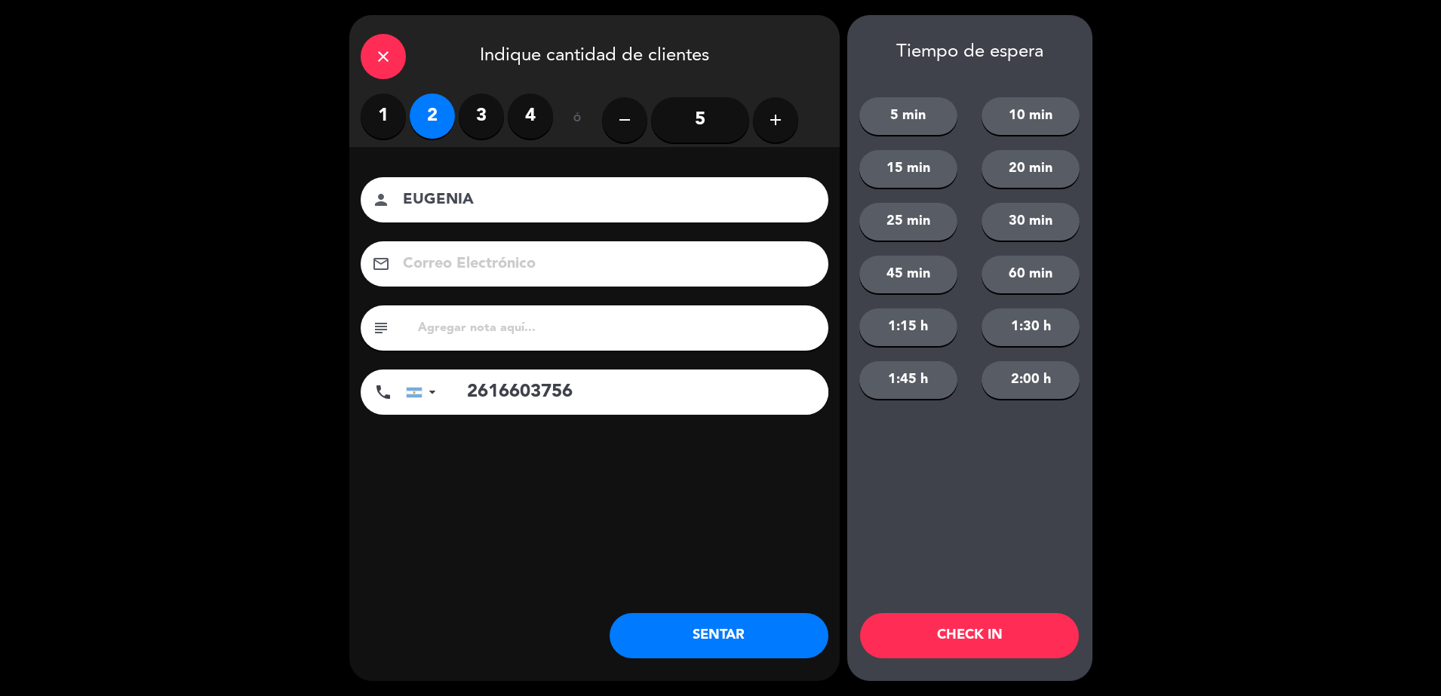
click at [570, 198] on input "EUGENIA" at bounding box center [604, 200] width 407 height 26
click at [712, 638] on button "SENTAR" at bounding box center [718, 635] width 219 height 45
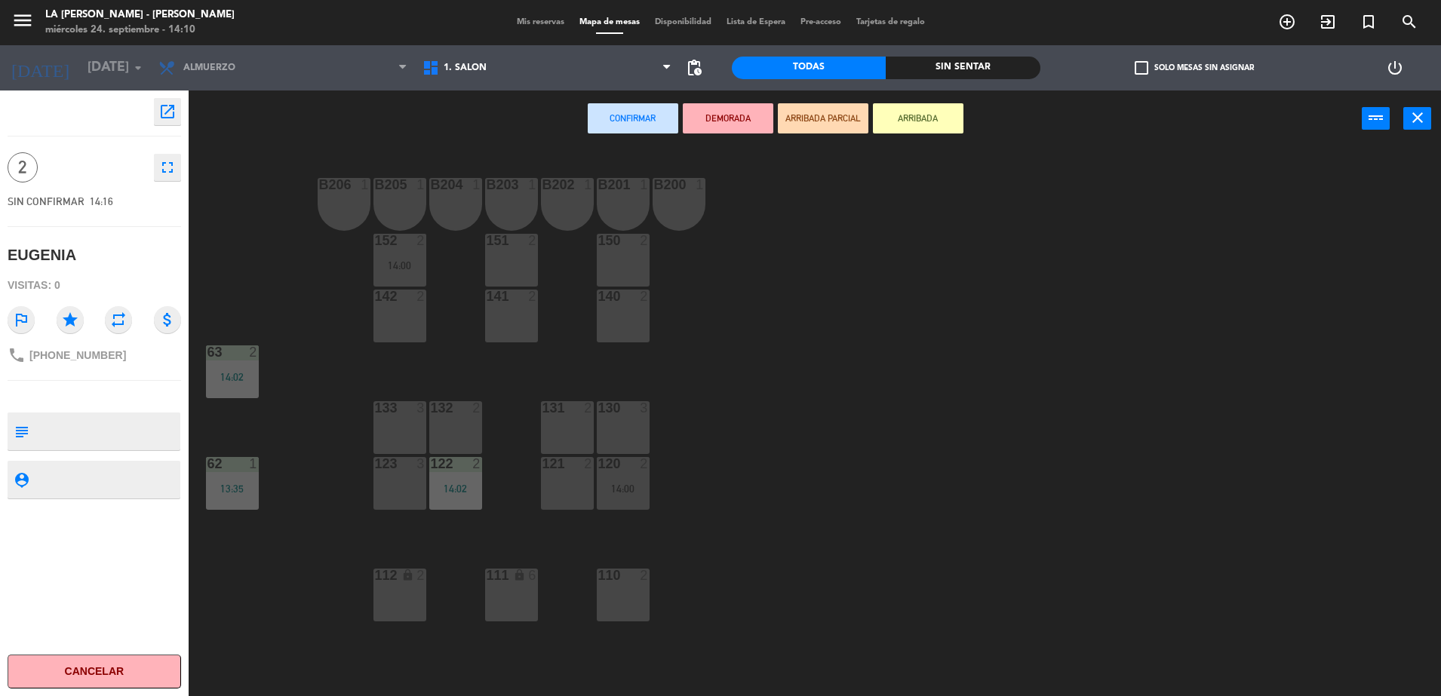
click at [202, 172] on main "B206 1 B205 1 B204 1 B203 1 B202 1 B201 1 B200 1 150 2 151 2 152 2 14:00 140 2 …" at bounding box center [815, 418] width 1252 height 563
drag, startPoint x: 232, startPoint y: 265, endPoint x: 244, endPoint y: 264, distance: 12.2
click at [232, 267] on div "B206 1 B205 1 B204 1 B203 1 B202 1 B201 1 B200 1 150 2 151 2 152 2 14:00 140 2 …" at bounding box center [822, 425] width 1238 height 549
